Goal: Use online tool/utility: Utilize a website feature to perform a specific function

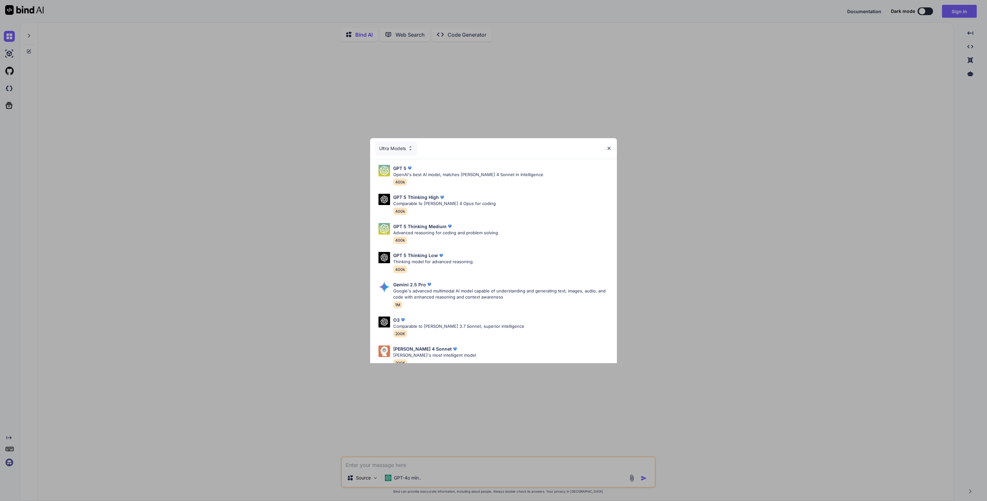
click at [609, 147] on img at bounding box center [608, 148] width 5 height 5
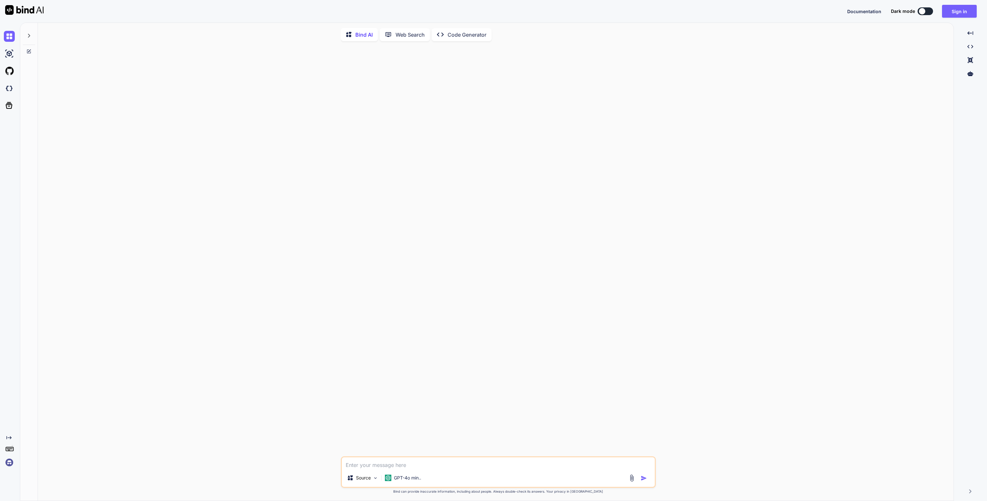
click at [29, 9] on img at bounding box center [24, 10] width 39 height 10
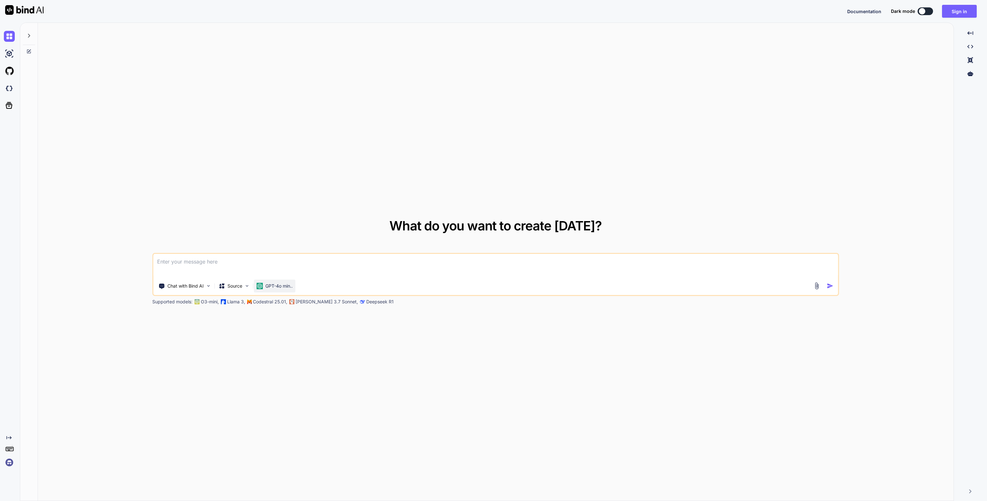
click at [282, 288] on p "GPT-4o min.." at bounding box center [278, 286] width 27 height 6
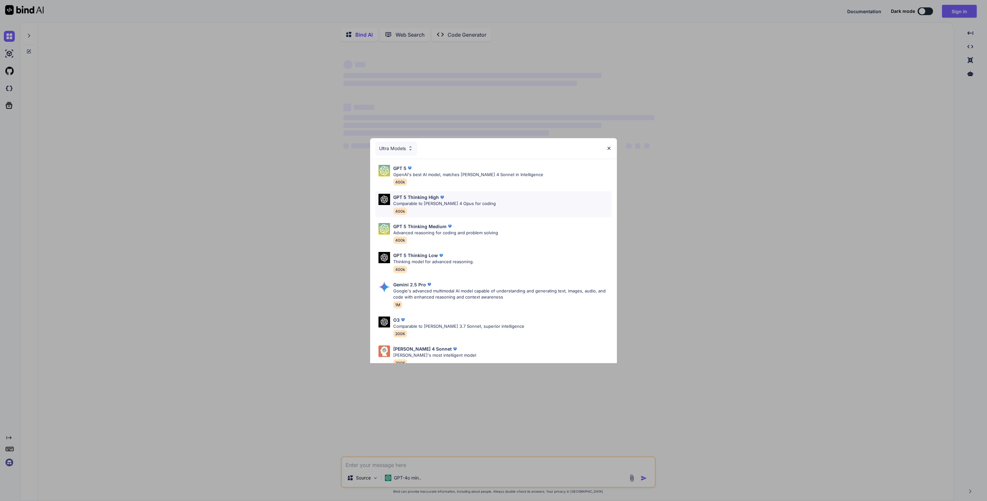
type textarea "x"
drag, startPoint x: 690, startPoint y: 207, endPoint x: 696, endPoint y: 209, distance: 6.5
